Goal: Use online tool/utility: Use online tool/utility

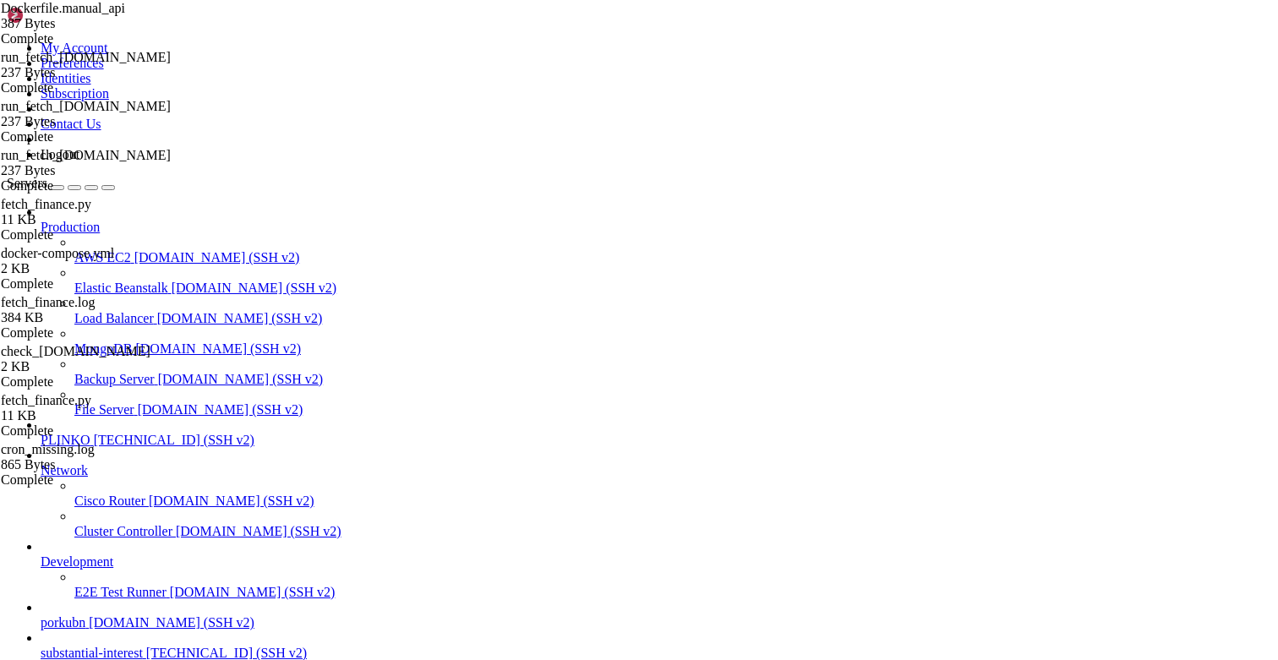
scroll to position [6943, 0]
drag, startPoint x: 217, startPoint y: 1492, endPoint x: 161, endPoint y: 1450, distance: 69.5
drag, startPoint x: 161, startPoint y: 1450, endPoint x: 15, endPoint y: 1415, distance: 150.2
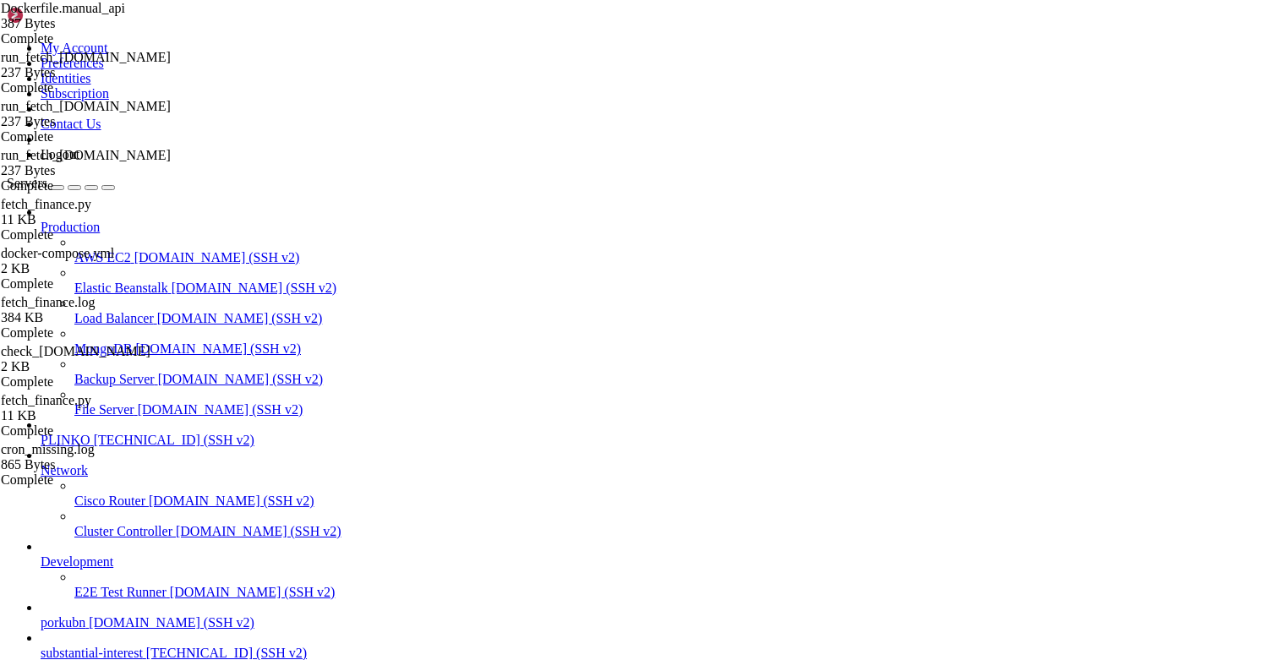
drag, startPoint x: 238, startPoint y: 1500, endPoint x: 238, endPoint y: 1485, distance: 15.2
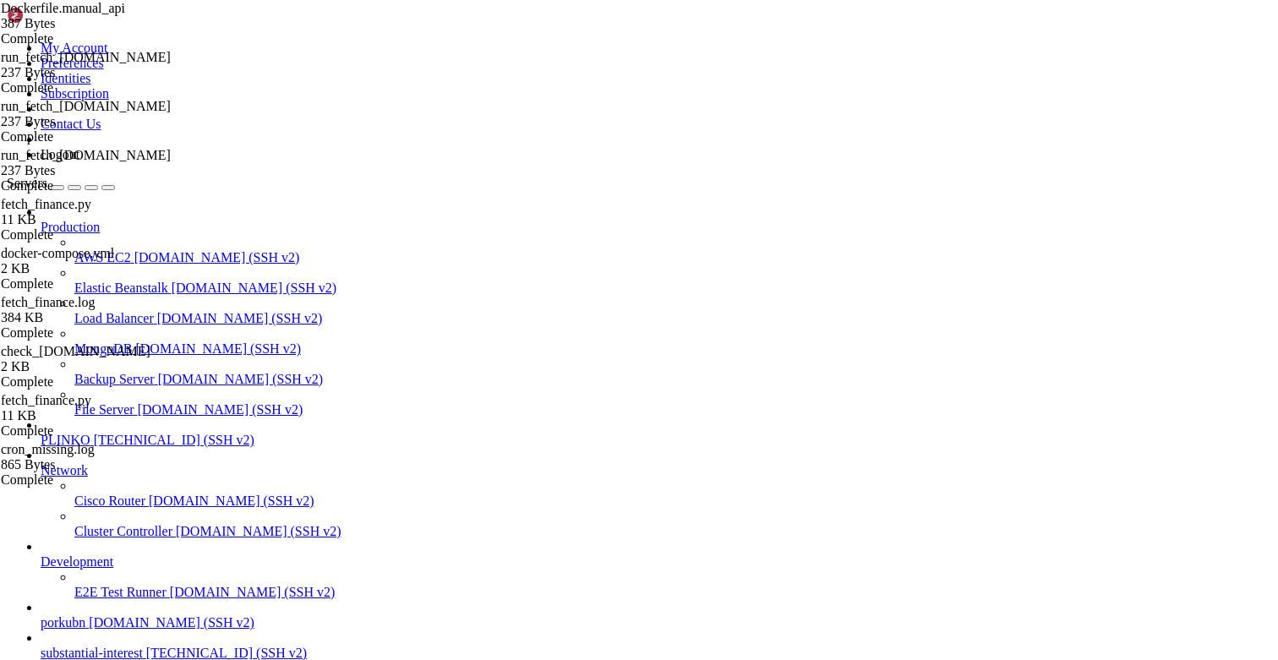
drag, startPoint x: 232, startPoint y: 1365, endPoint x: 15, endPoint y: 1274, distance: 235.2
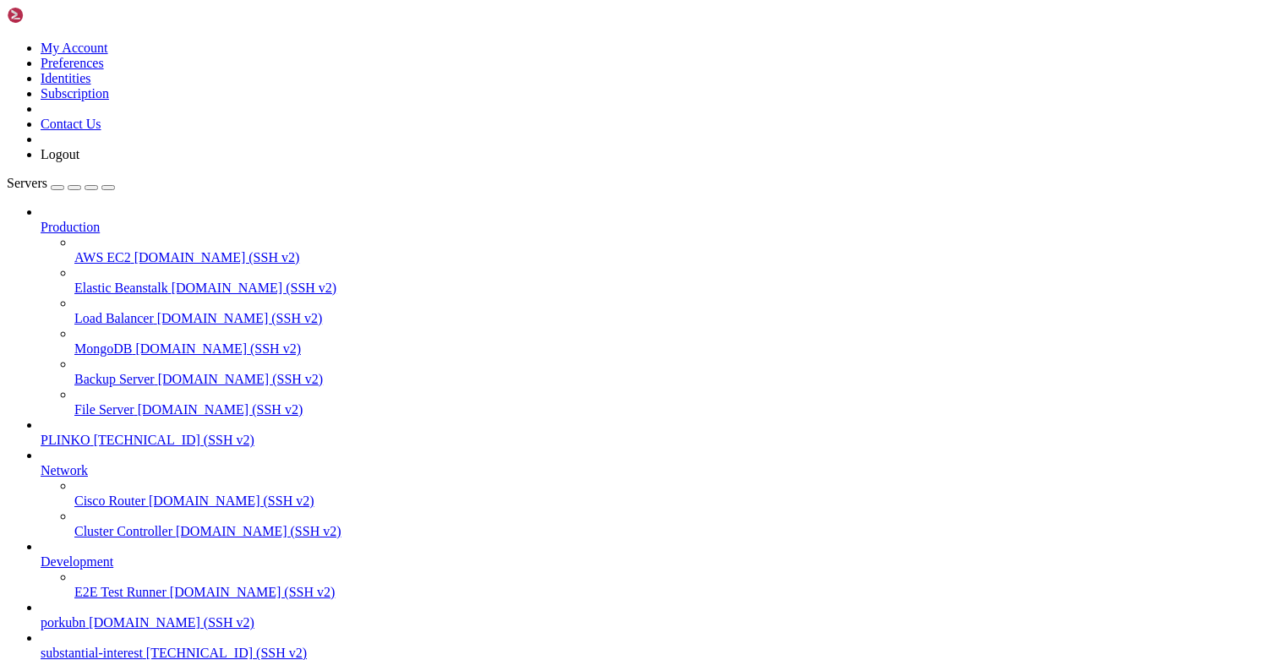
scroll to position [112, 0]
click at [104, 646] on span "substantial-interest" at bounding box center [92, 653] width 102 height 14
